Goal: Navigation & Orientation: Find specific page/section

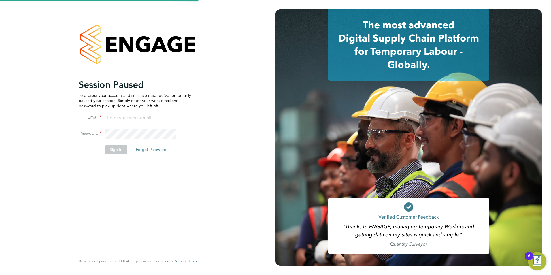
type input "sam.skinner@tfrecruitment.co.uk"
click at [115, 149] on button "Sign In" at bounding box center [116, 149] width 22 height 9
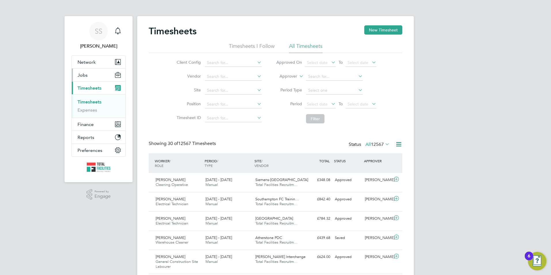
click at [90, 75] on button "Jobs" at bounding box center [99, 75] width 54 height 13
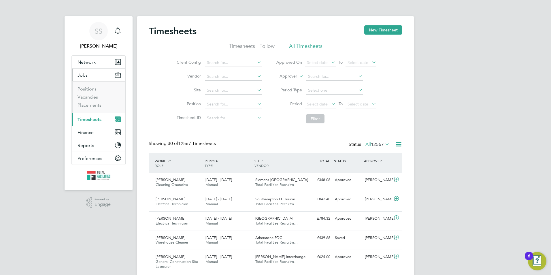
click at [80, 100] on li "Vacancies" at bounding box center [98, 98] width 43 height 8
click at [80, 99] on link "Vacancies" at bounding box center [87, 96] width 20 height 5
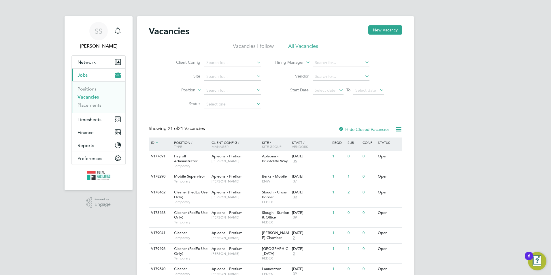
click at [86, 97] on link "Vacancies" at bounding box center [87, 96] width 21 height 5
click at [89, 118] on span "Timesheets" at bounding box center [89, 119] width 24 height 5
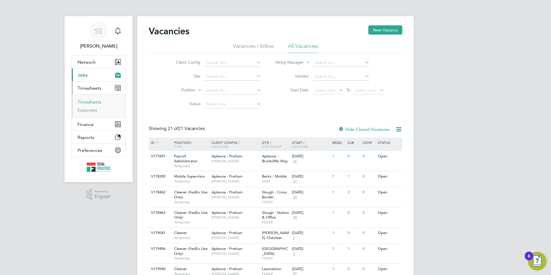
click at [87, 100] on link "Timesheets" at bounding box center [89, 101] width 24 height 5
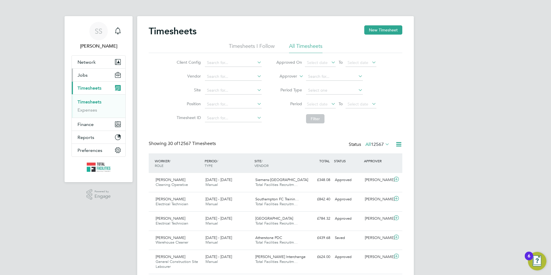
click at [87, 72] on span "Jobs" at bounding box center [82, 74] width 10 height 5
click at [86, 77] on span "Jobs" at bounding box center [82, 74] width 10 height 5
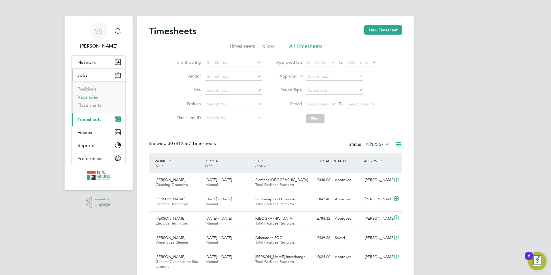
click at [90, 96] on link "Vacancies" at bounding box center [87, 96] width 20 height 5
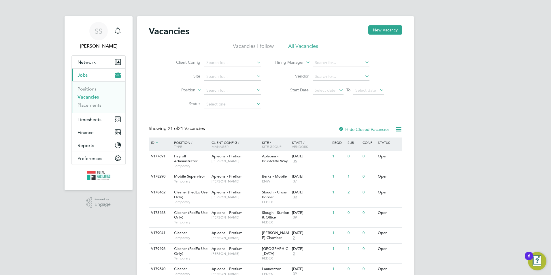
click at [92, 98] on link "Vacancies" at bounding box center [87, 96] width 21 height 5
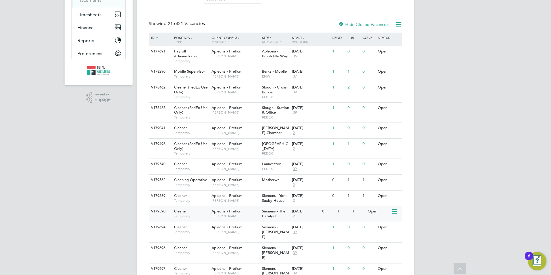
scroll to position [5, 0]
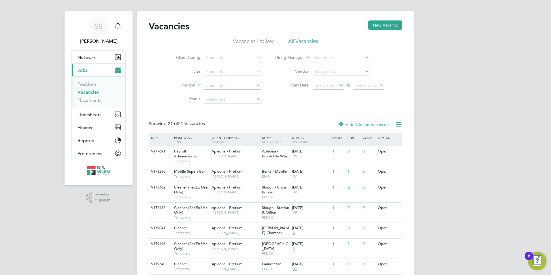
click at [83, 93] on link "Vacancies" at bounding box center [87, 91] width 21 height 5
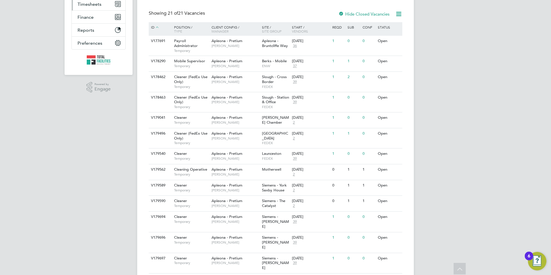
scroll to position [0, 0]
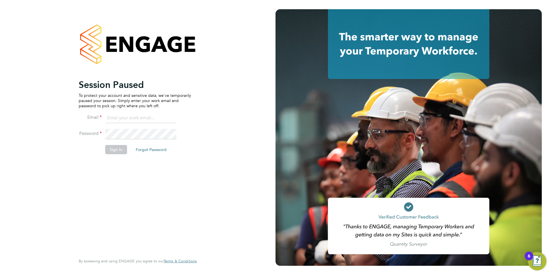
type input "sam.skinner@tfrecruitment.co.uk"
click at [118, 150] on button "Sign In" at bounding box center [116, 149] width 22 height 9
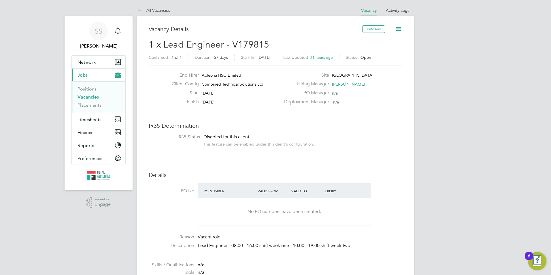
click at [93, 97] on link "Vacancies" at bounding box center [87, 96] width 21 height 5
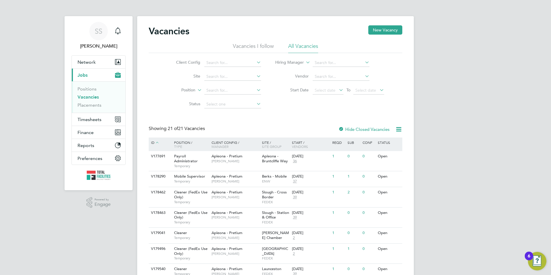
click at [84, 99] on link "Vacancies" at bounding box center [87, 96] width 21 height 5
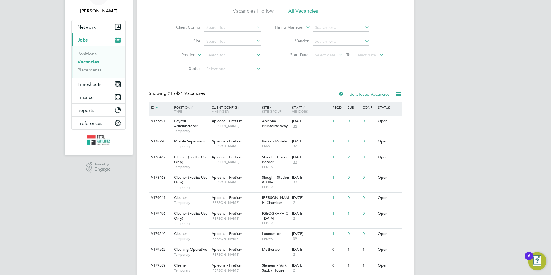
scroll to position [58, 0]
